Goal: Communication & Community: Ask a question

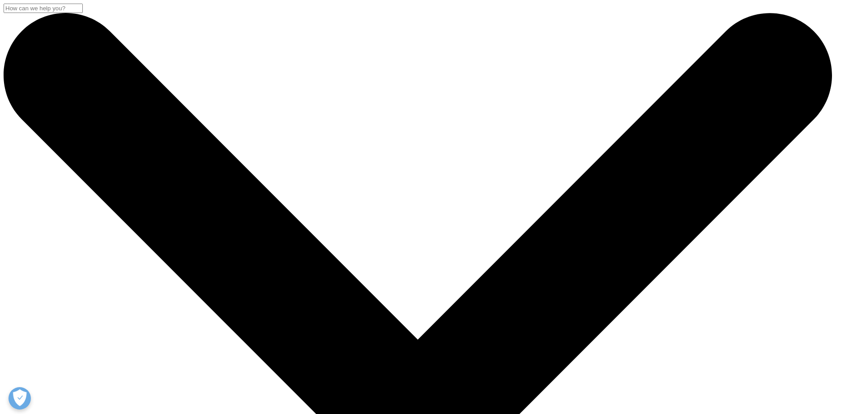
scroll to position [45, 0]
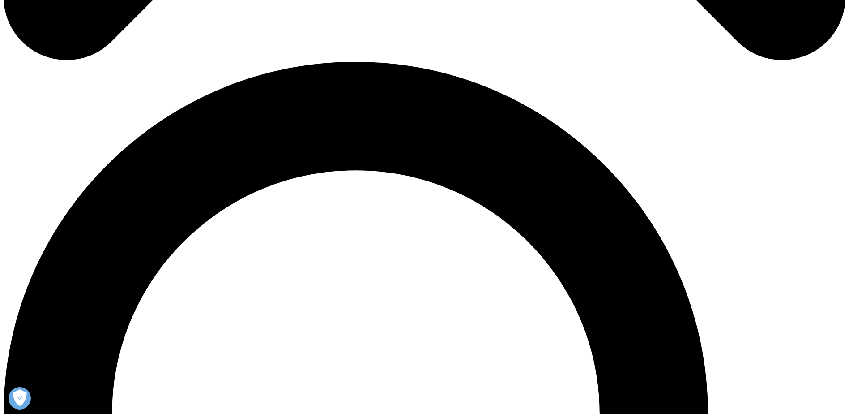
scroll to position [869, 0]
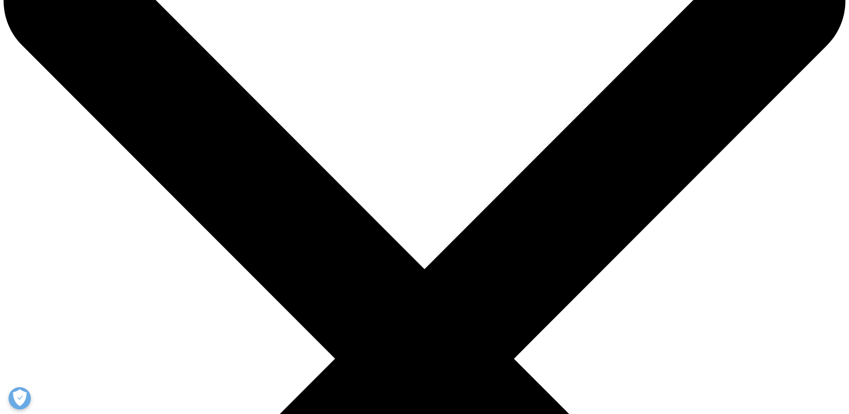
scroll to position [179, 0]
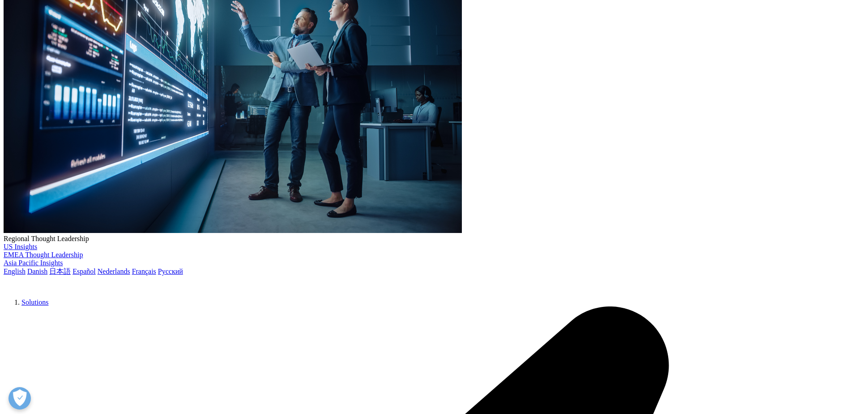
select select "Other"
type input "Jacky"
type input "Trujillo"
type input "Director of Sales"
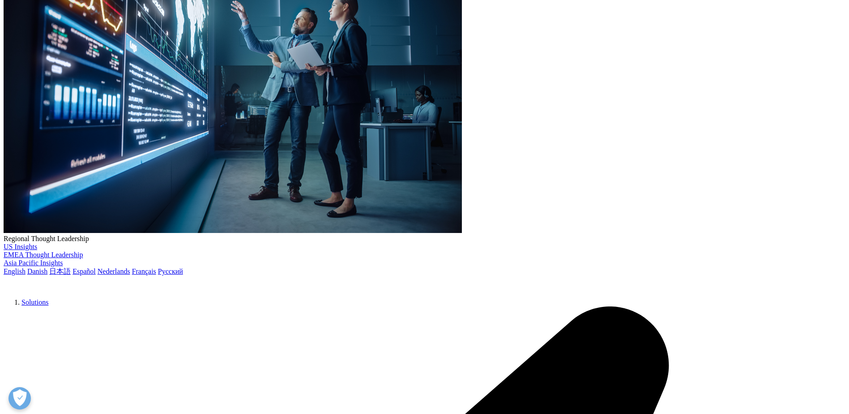
type input "Staybridge Suites Phoenix/Chandler"
type input "jtrujillo@tharaldson.com"
type input "4808212626"
select select "[GEOGRAPHIC_DATA]"
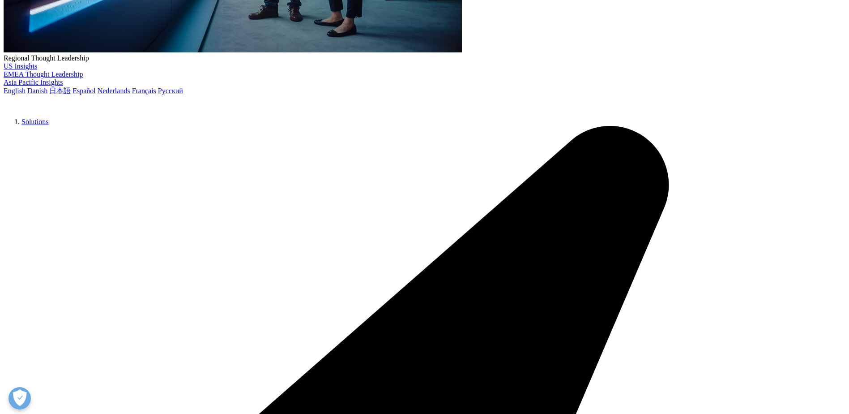
scroll to position [270, 0]
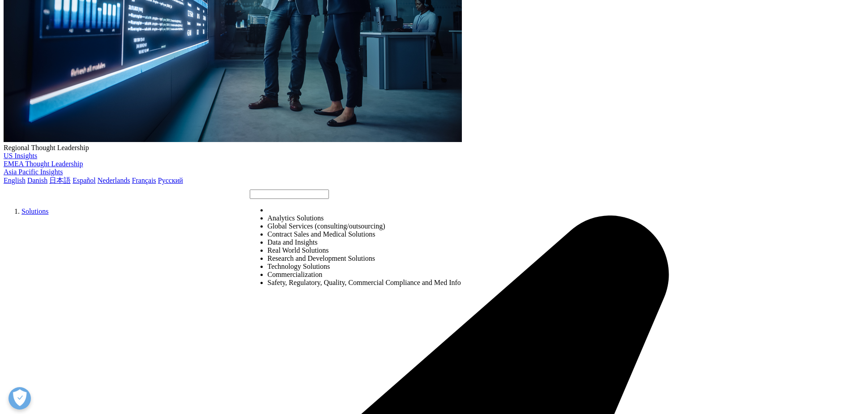
select select "Global Services"
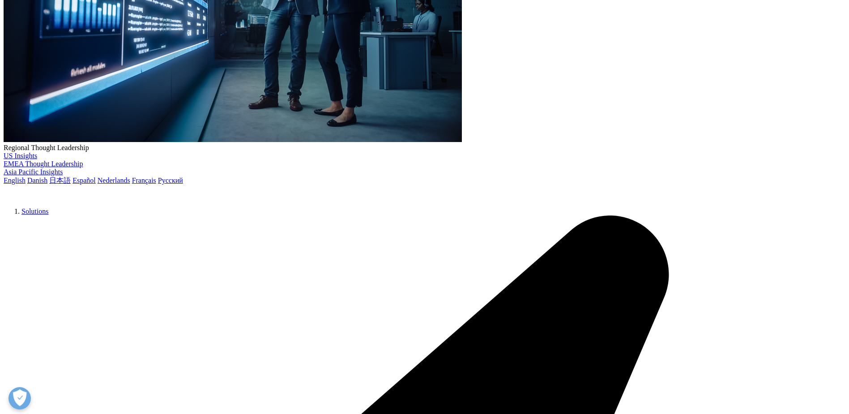
paste textarea "My name is Jacky Trujillo and I am the Director of Sales here at Staybridge Sui…"
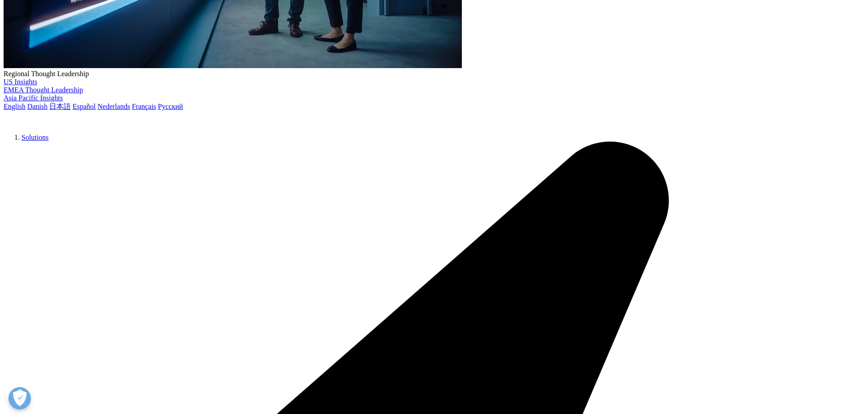
scroll to position [359, 0]
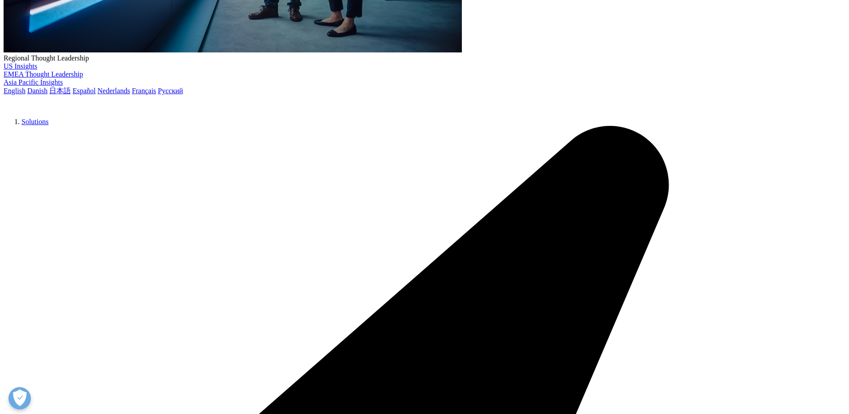
type textarea "My name is Jacky Trujillo and I am the Director of Sales here at Staybridge Sui…"
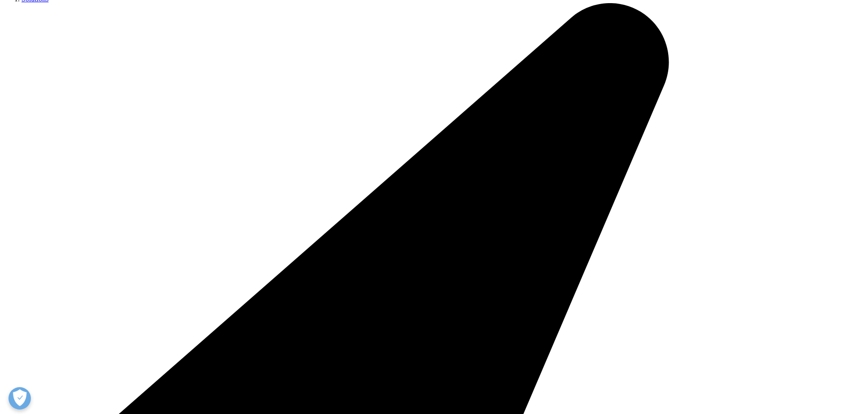
scroll to position [601, 0]
